Goal: Information Seeking & Learning: Check status

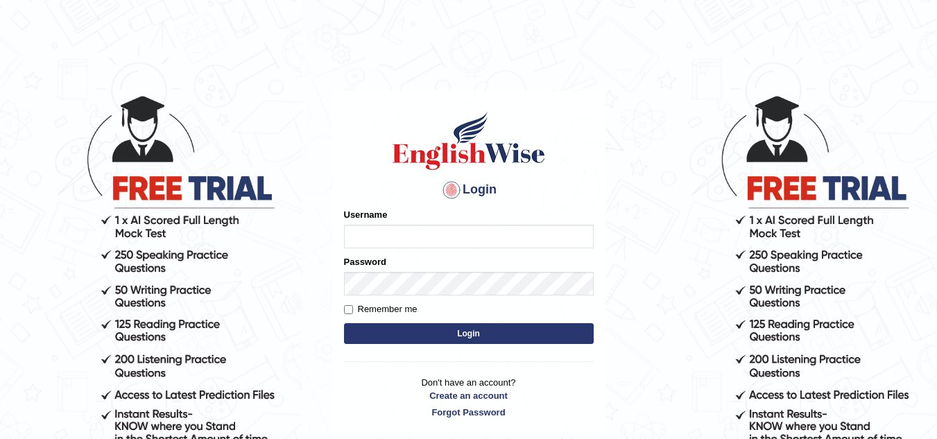
type input "jaspreet07"
click at [394, 316] on label "Remember me" at bounding box center [381, 309] width 74 height 14
click at [353, 314] on input "Remember me" at bounding box center [348, 309] width 9 height 9
checkbox input "true"
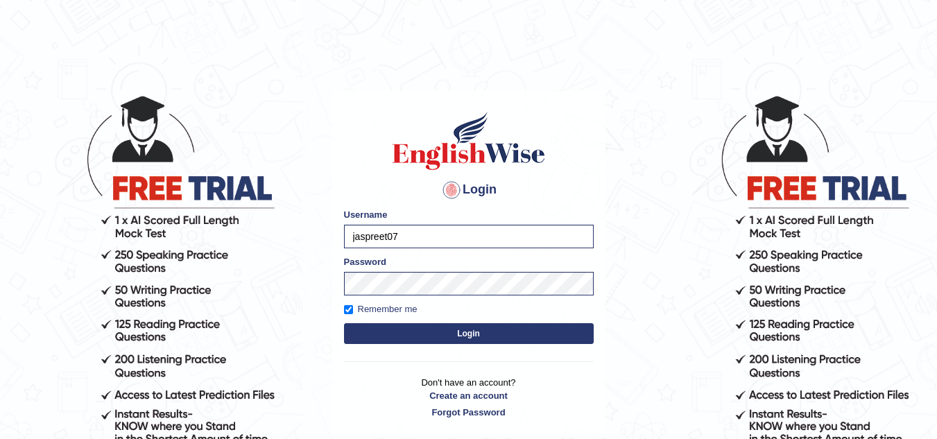
click at [395, 338] on button "Login" at bounding box center [469, 333] width 250 height 21
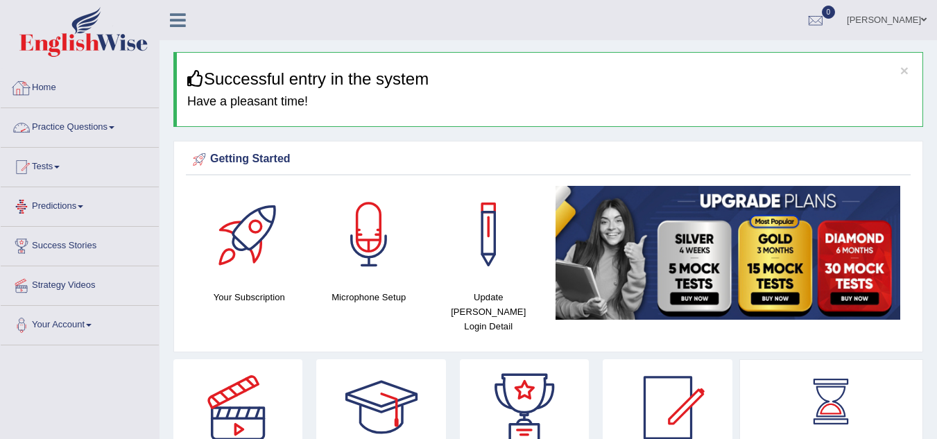
click at [85, 135] on link "Practice Questions" at bounding box center [80, 125] width 158 height 35
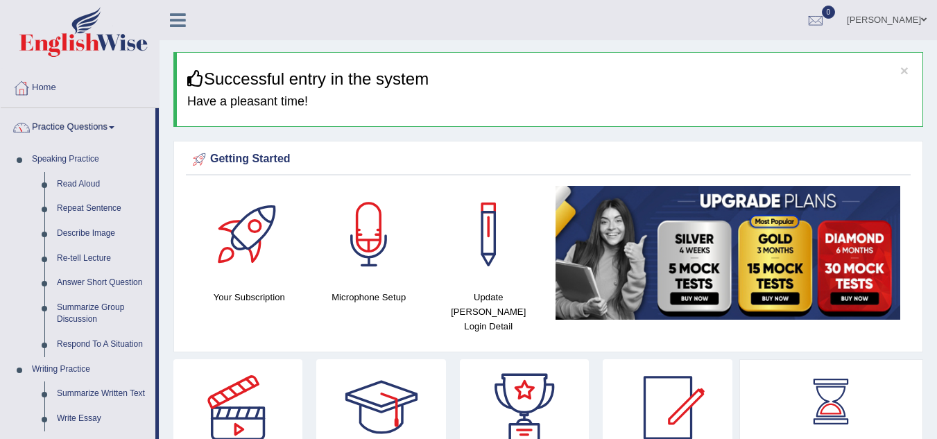
click at [85, 135] on link "Practice Questions" at bounding box center [78, 125] width 155 height 35
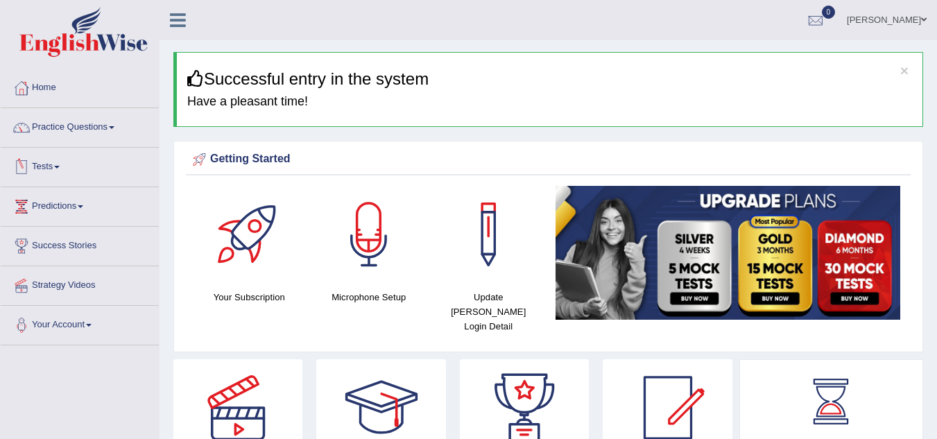
click at [63, 177] on link "Tests" at bounding box center [80, 165] width 158 height 35
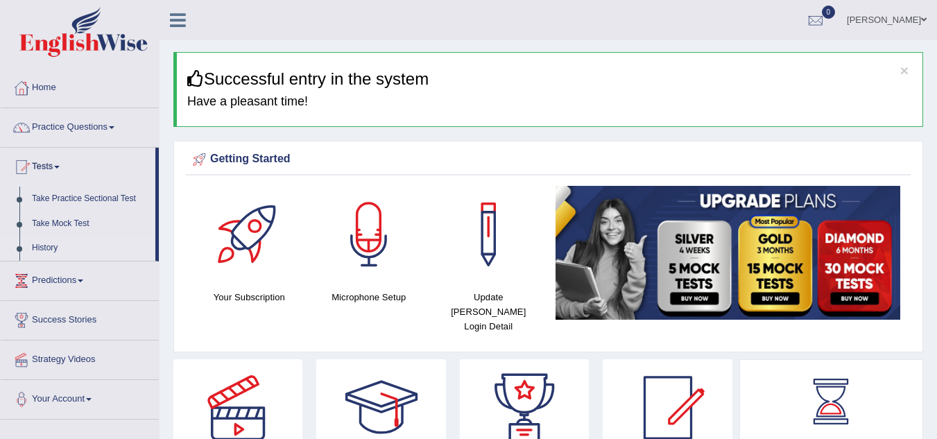
click at [52, 249] on link "History" at bounding box center [91, 248] width 130 height 25
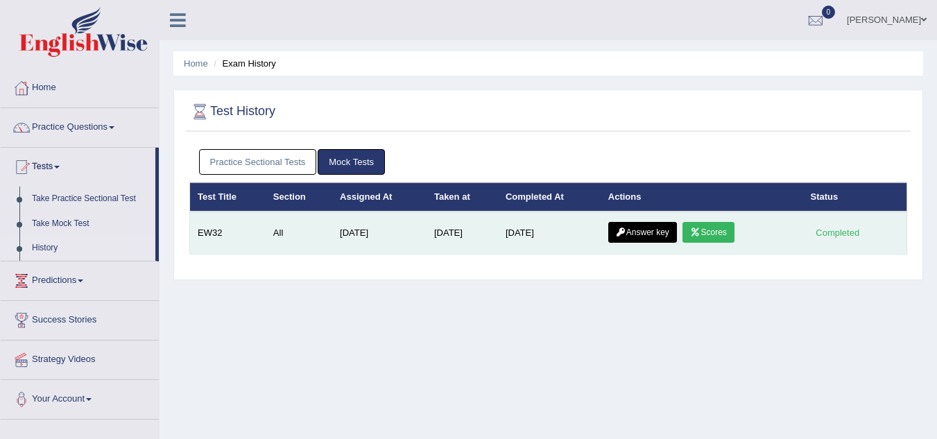
click at [733, 232] on link "Scores" at bounding box center [707, 232] width 51 height 21
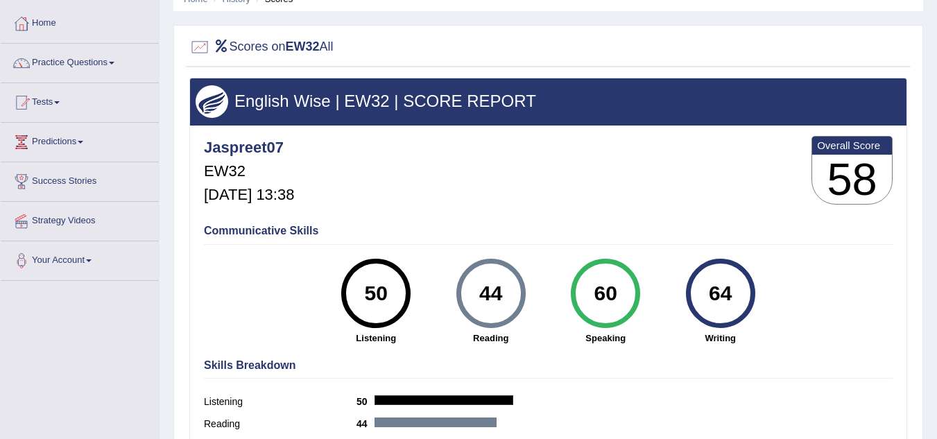
scroll to position [56, 0]
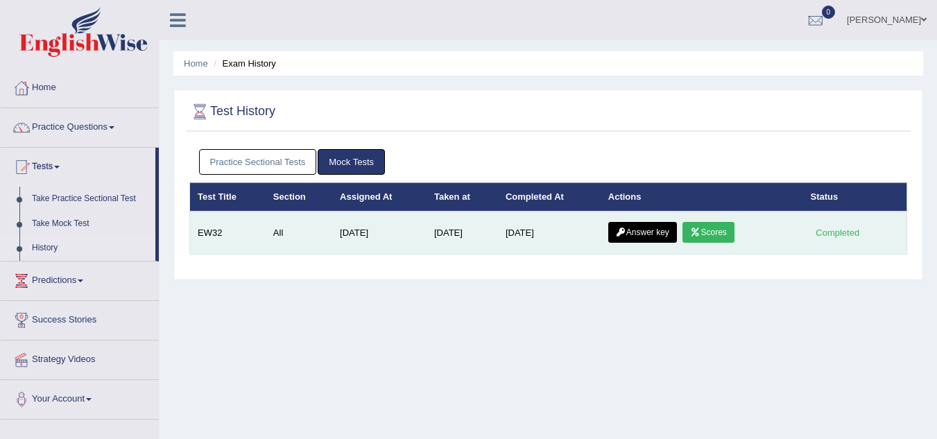
click at [649, 233] on link "Answer key" at bounding box center [642, 232] width 69 height 21
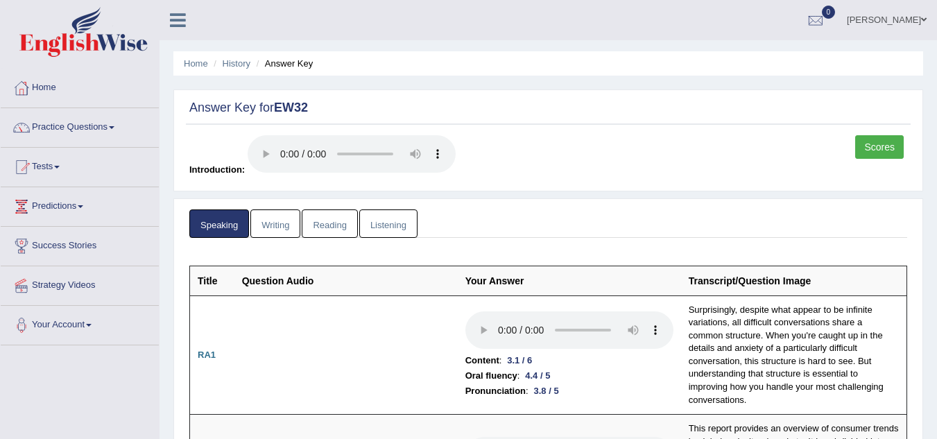
click at [284, 221] on link "Writing" at bounding box center [275, 223] width 50 height 28
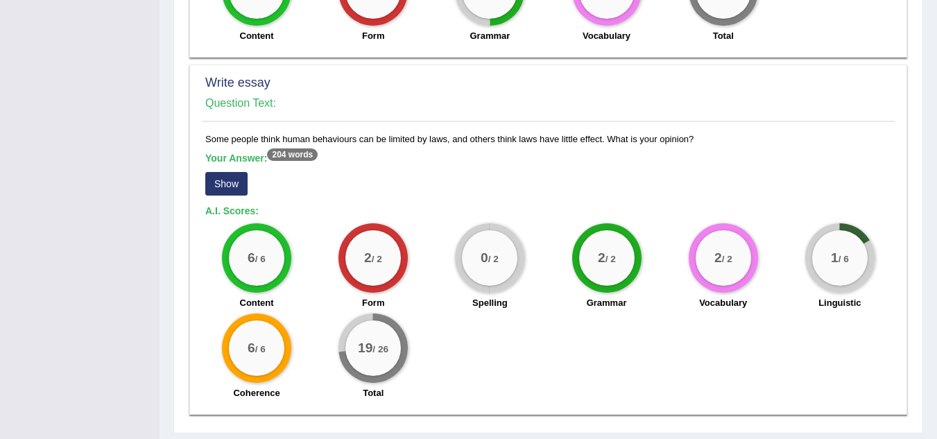
scroll to position [1066, 0]
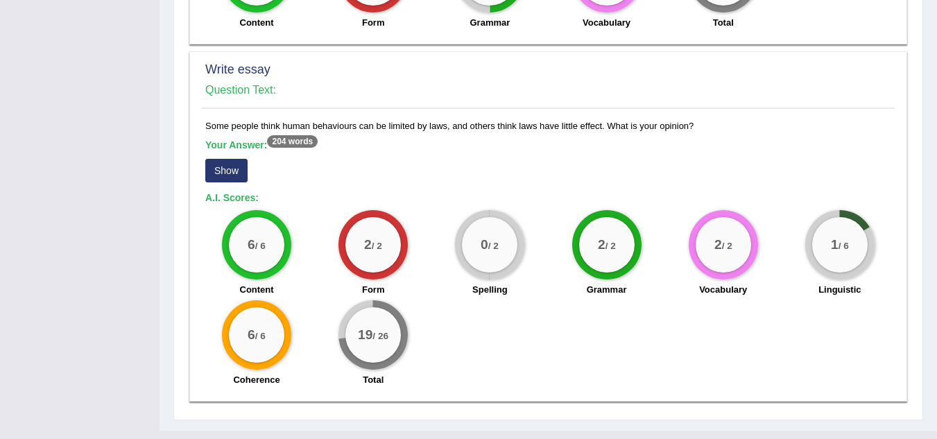
click at [225, 159] on button "Show" at bounding box center [226, 171] width 42 height 24
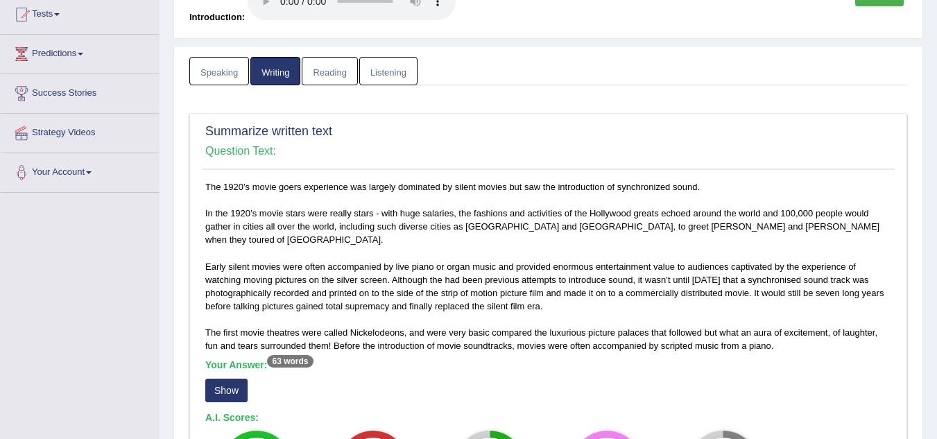
scroll to position [151, 0]
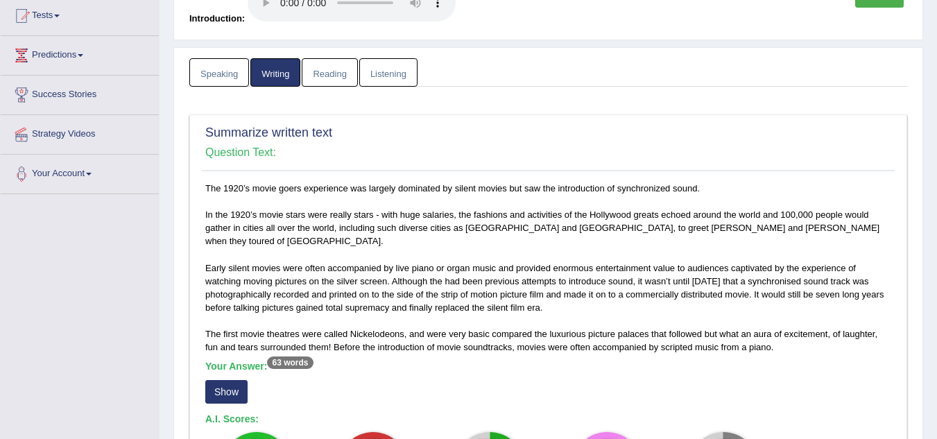
click at [325, 80] on link "Reading" at bounding box center [329, 72] width 55 height 28
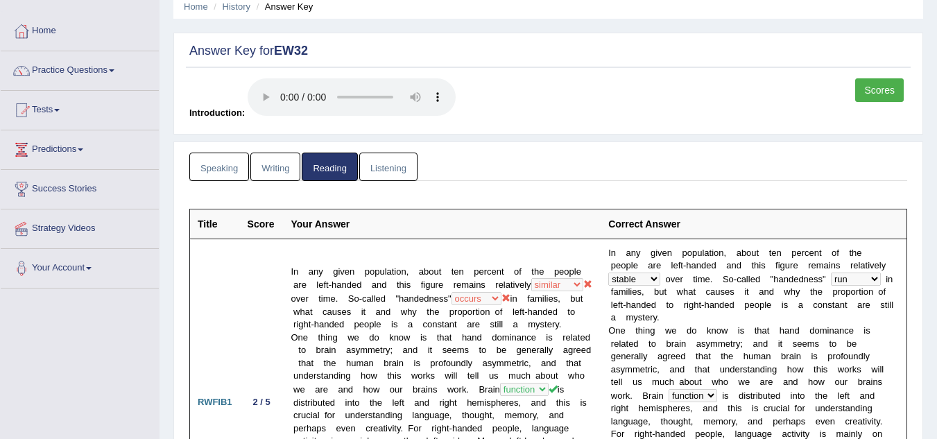
scroll to position [0, 0]
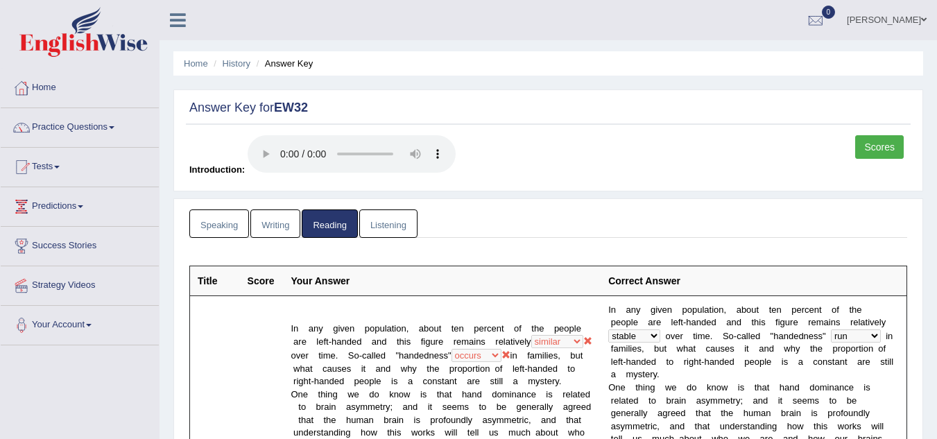
click at [392, 224] on link "Listening" at bounding box center [388, 223] width 58 height 28
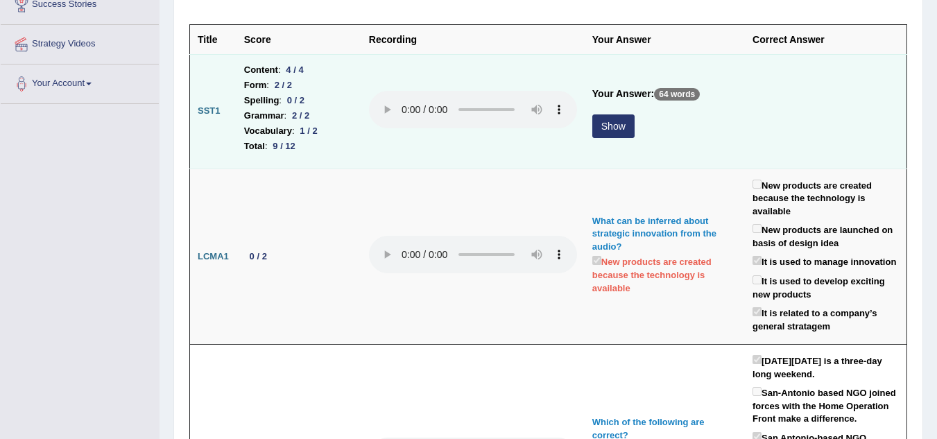
scroll to position [242, 0]
click at [610, 117] on button "Show" at bounding box center [613, 126] width 42 height 24
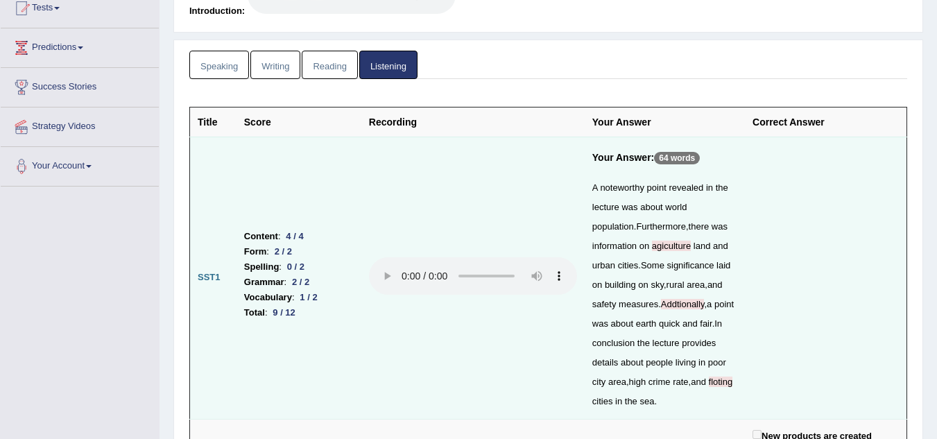
scroll to position [0, 0]
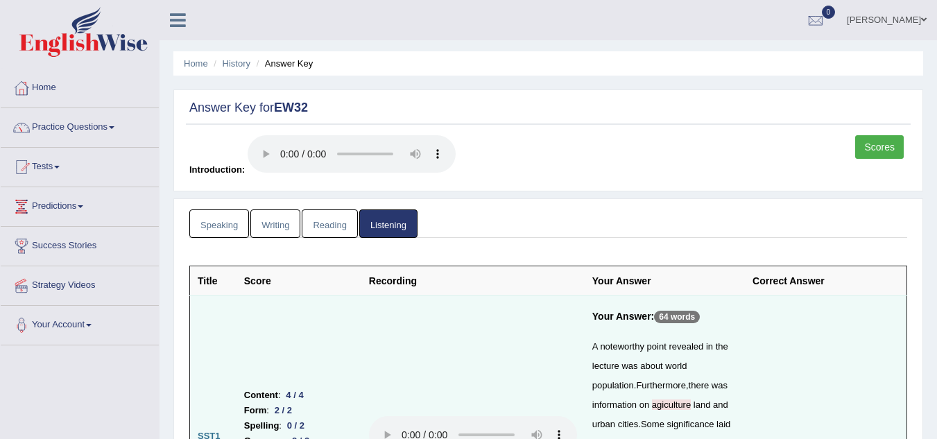
click at [875, 155] on link "Scores" at bounding box center [879, 147] width 49 height 24
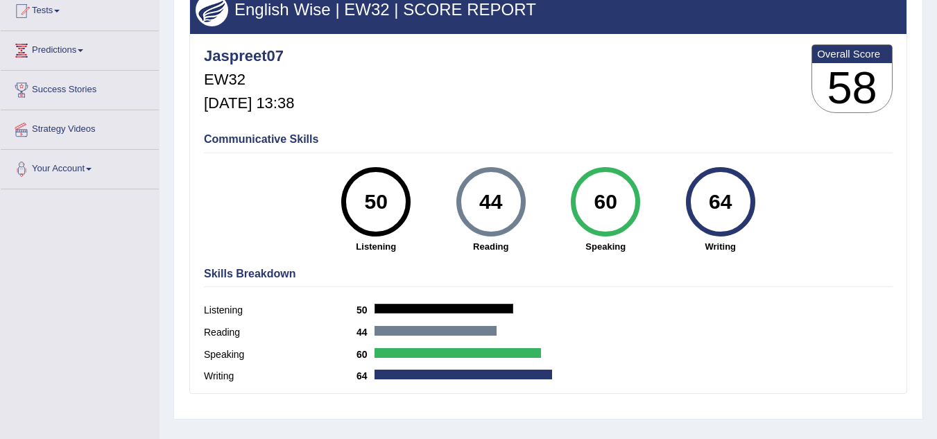
scroll to position [157, 0]
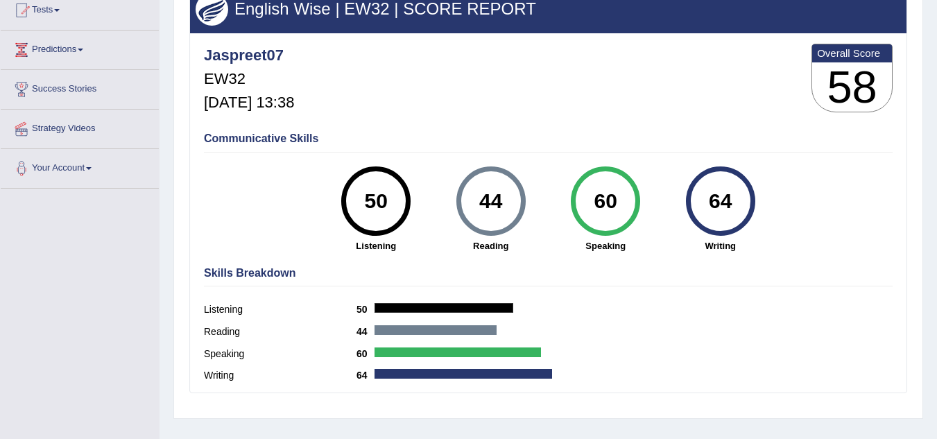
click at [870, 136] on h4 "Communicative Skills" at bounding box center [548, 138] width 689 height 12
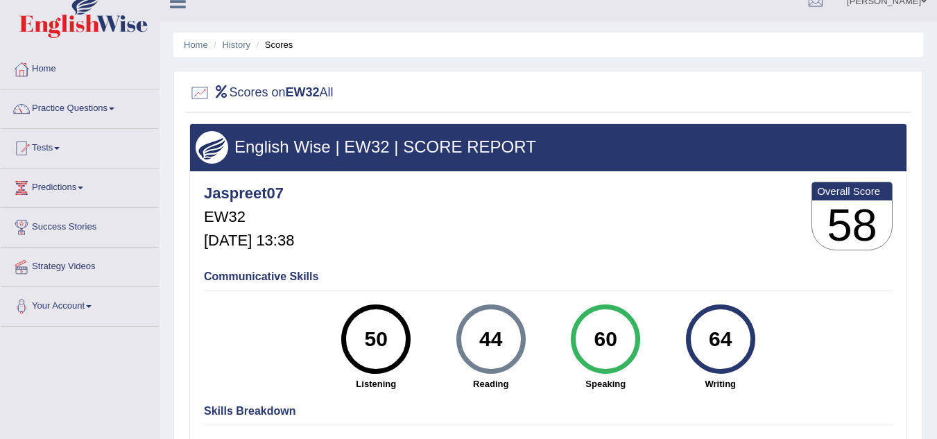
scroll to position [18, 0]
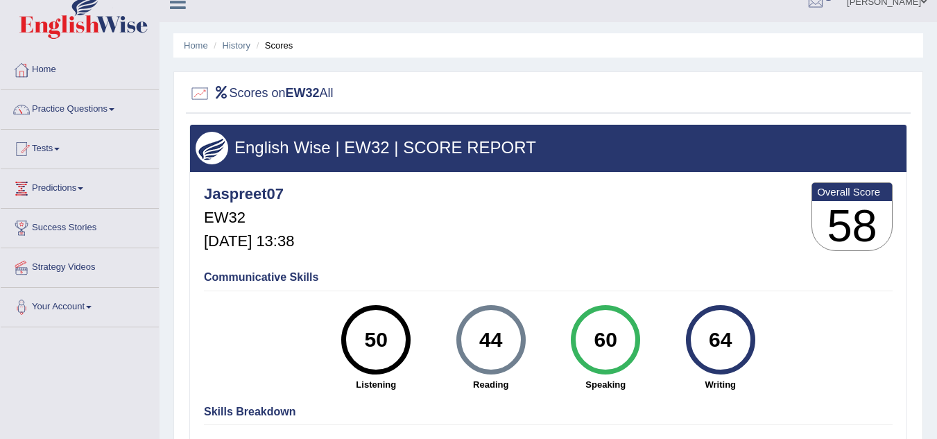
click at [881, 136] on div "English Wise | EW32 | SCORE REPORT" at bounding box center [548, 148] width 716 height 46
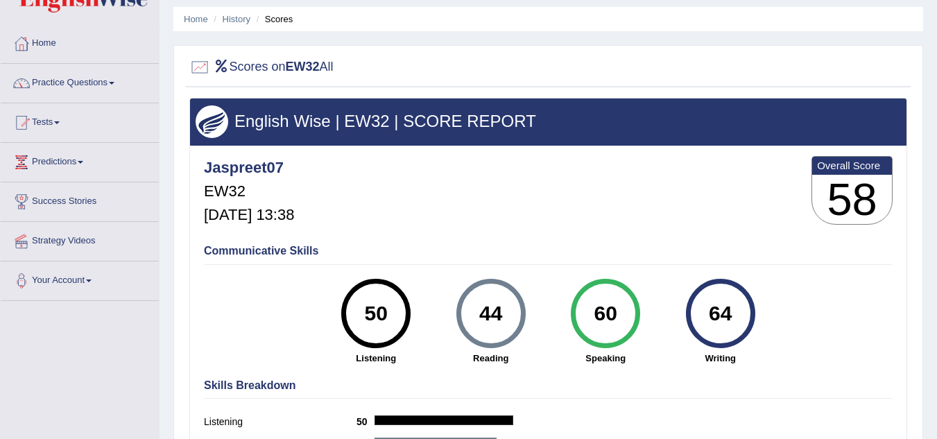
scroll to position [289, 0]
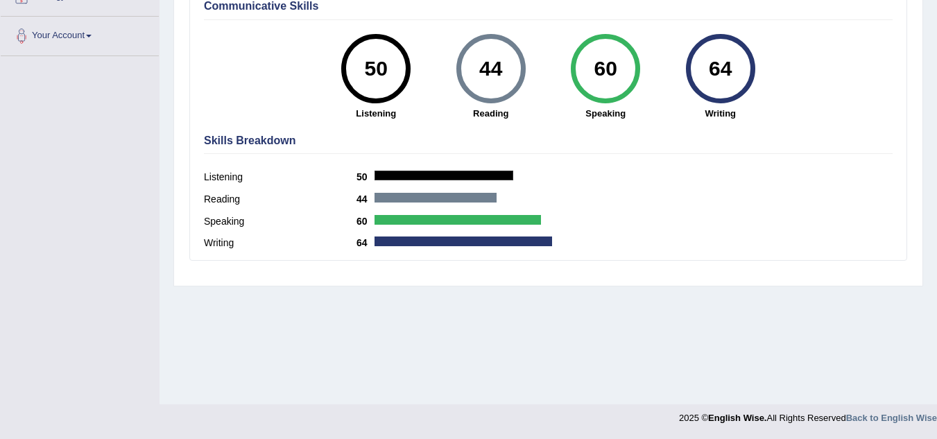
click at [279, 143] on h4 "Skills Breakdown" at bounding box center [548, 141] width 689 height 12
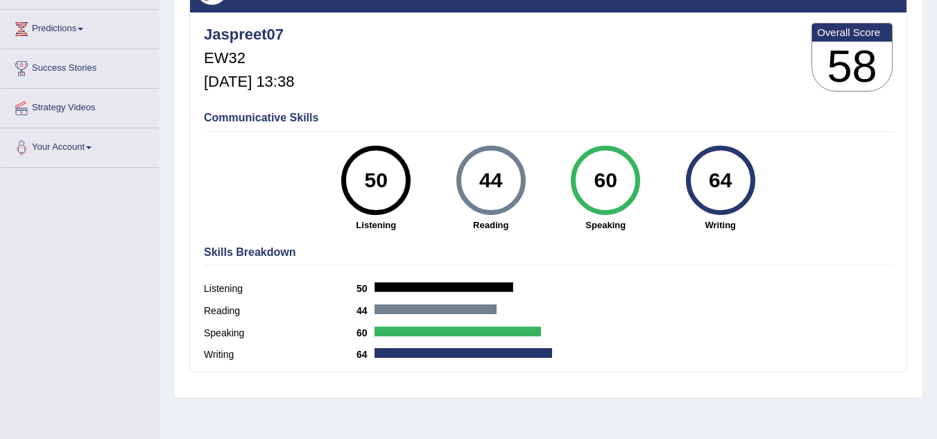
scroll to position [0, 0]
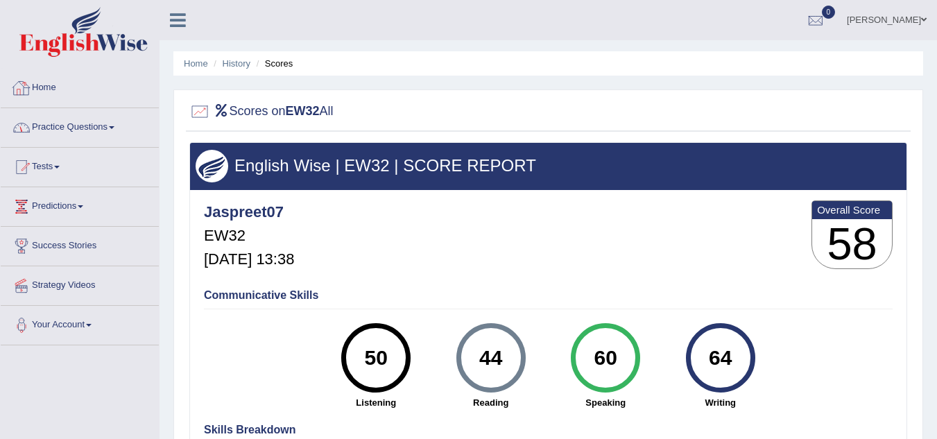
click at [55, 89] on link "Home" at bounding box center [80, 86] width 158 height 35
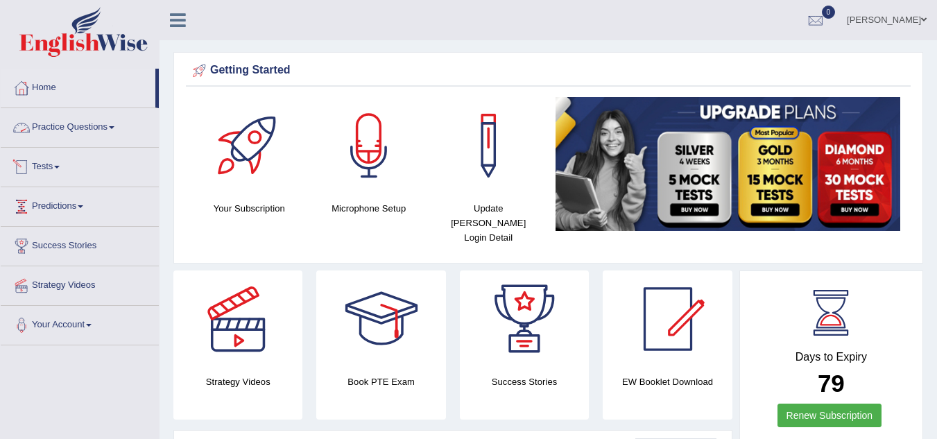
click at [68, 137] on link "Practice Questions" at bounding box center [80, 125] width 158 height 35
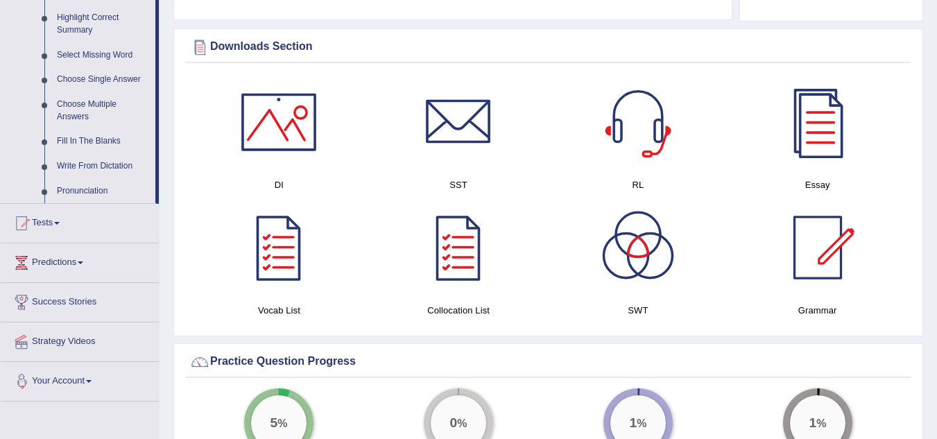
scroll to position [687, 0]
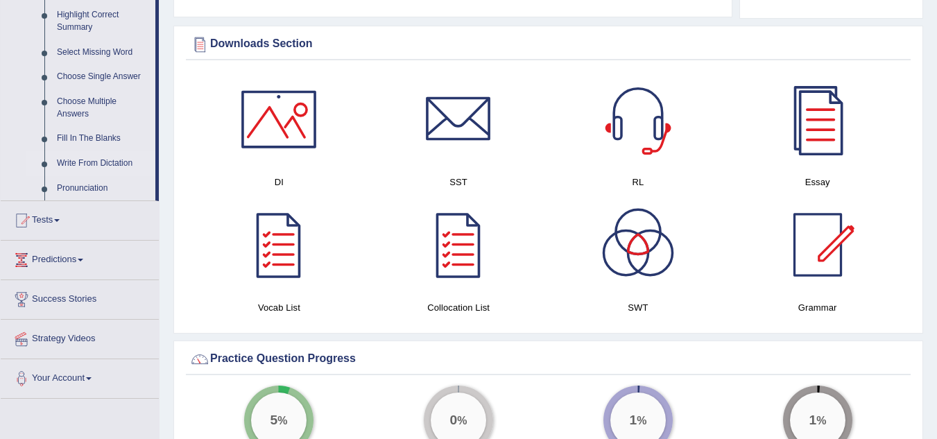
click at [113, 164] on link "Write From Dictation" at bounding box center [103, 163] width 105 height 25
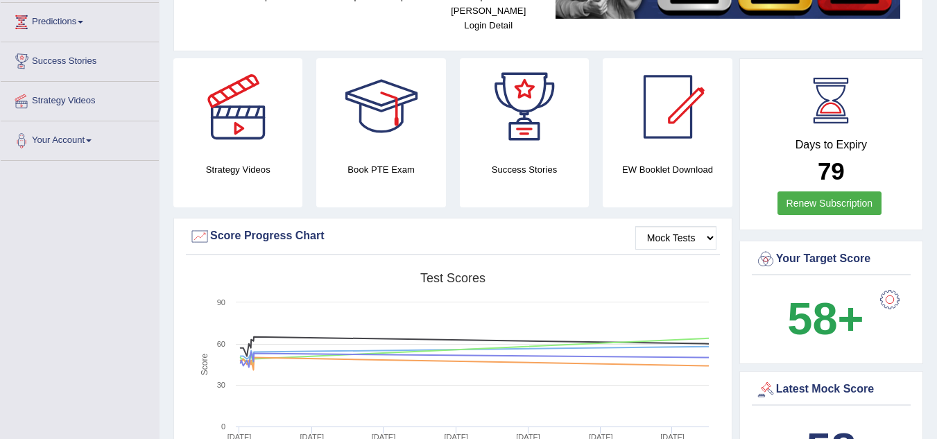
scroll to position [279, 0]
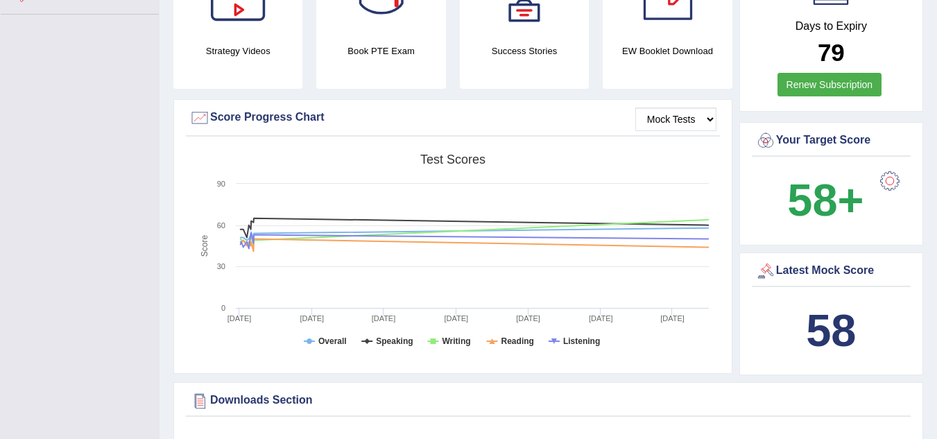
scroll to position [327, 0]
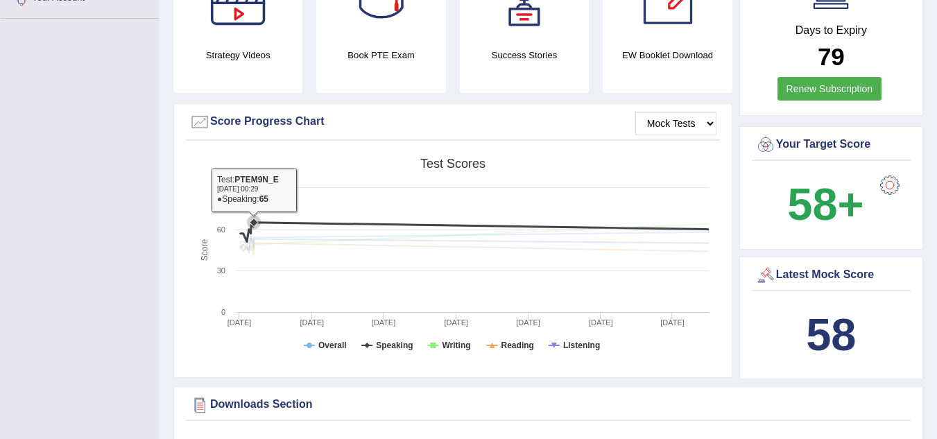
click at [347, 181] on rect at bounding box center [452, 258] width 526 height 215
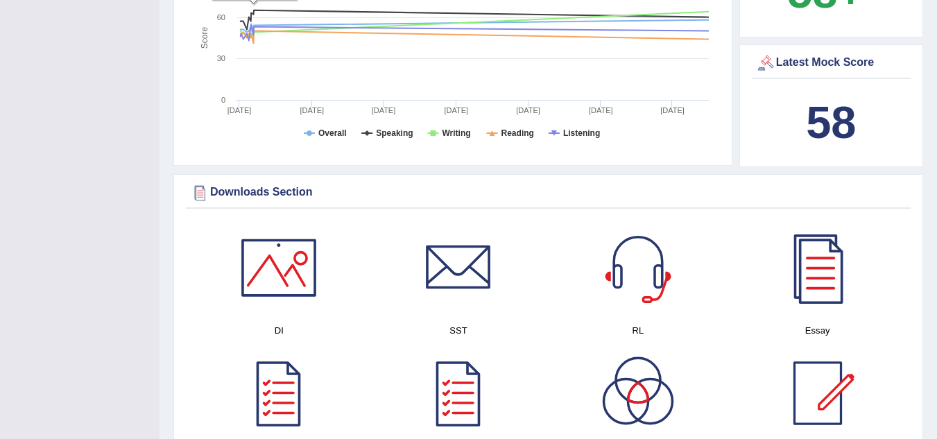
scroll to position [450, 0]
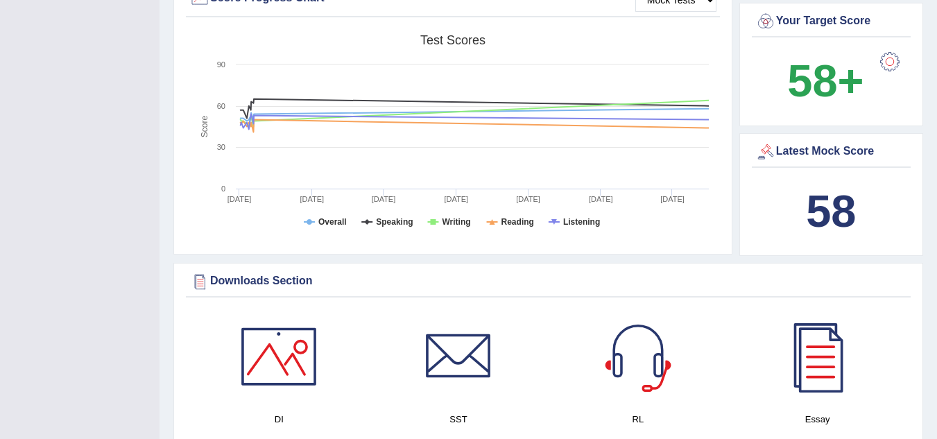
drag, startPoint x: 347, startPoint y: 181, endPoint x: 342, endPoint y: 278, distance: 97.3
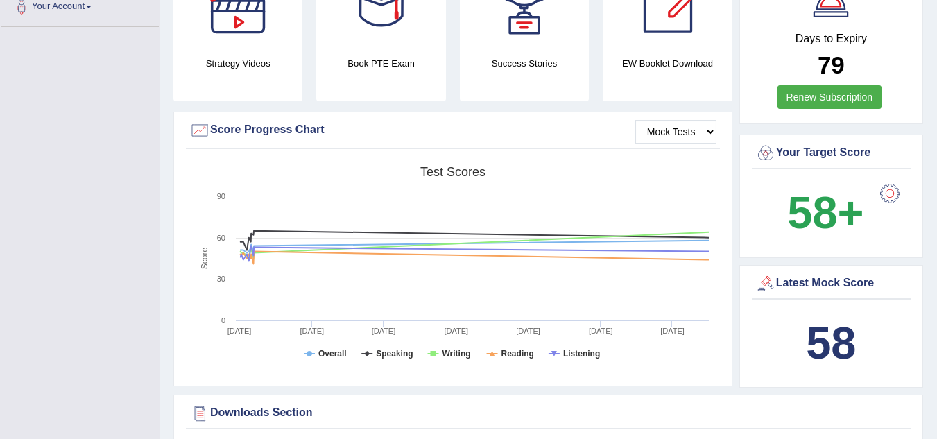
scroll to position [318, 0]
click at [342, 287] on rect at bounding box center [452, 267] width 526 height 215
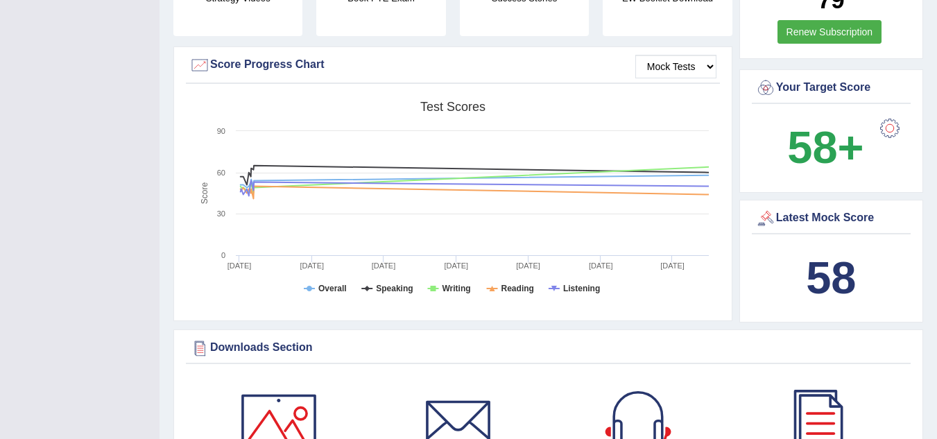
scroll to position [0, 0]
